Goal: Entertainment & Leisure: Consume media (video, audio)

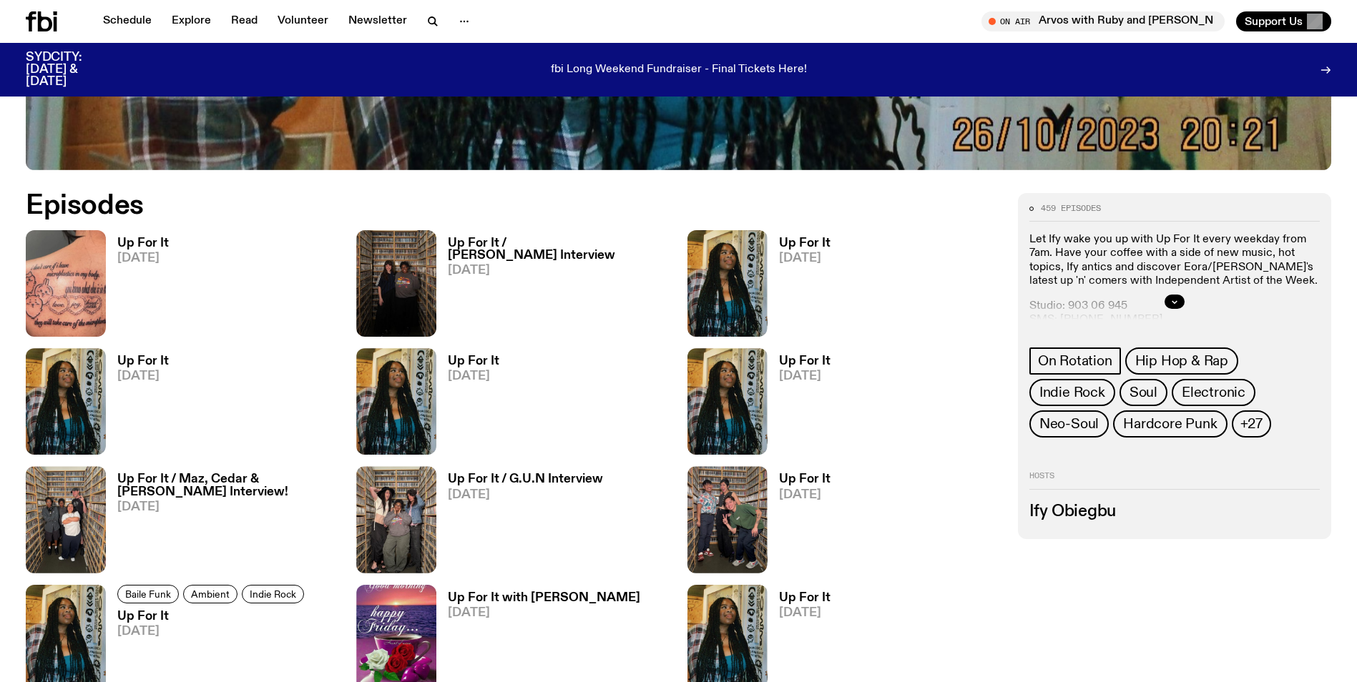
scroll to position [780, 0]
click at [66, 268] on img at bounding box center [66, 283] width 80 height 107
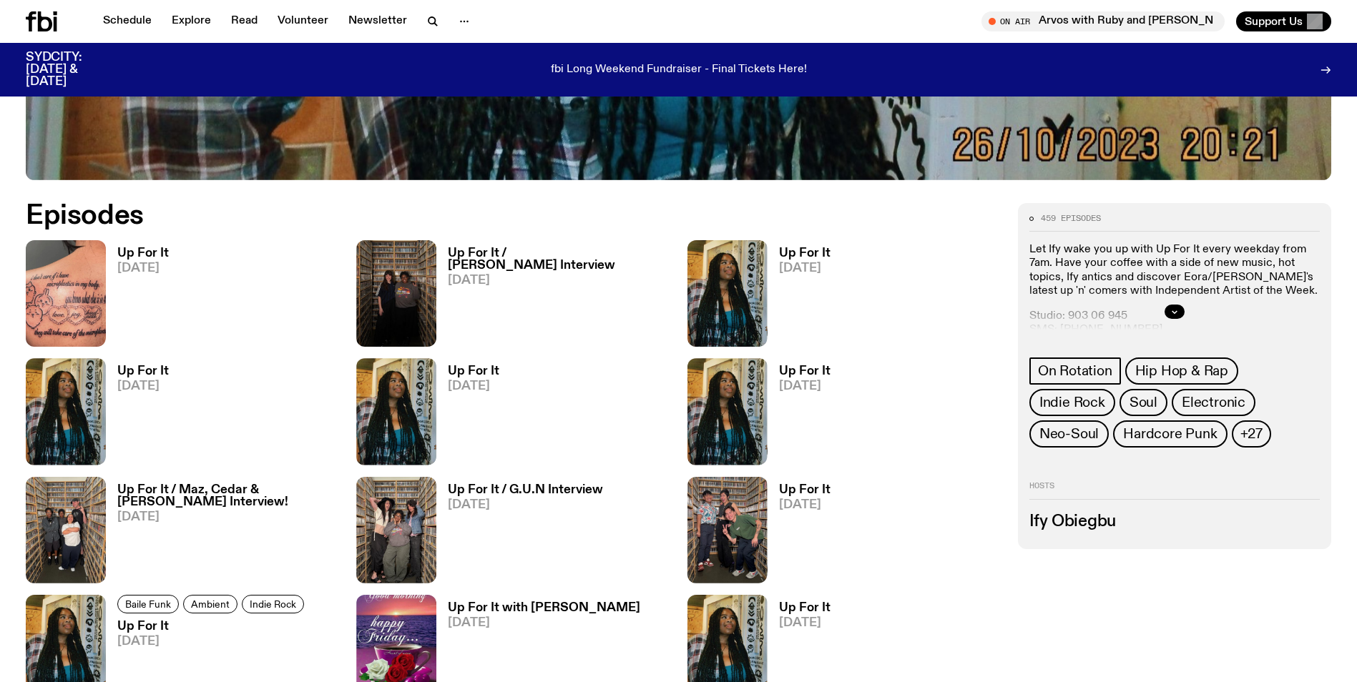
scroll to position [769, 0]
click at [725, 281] on img at bounding box center [727, 294] width 80 height 107
